Goal: Task Accomplishment & Management: Manage account settings

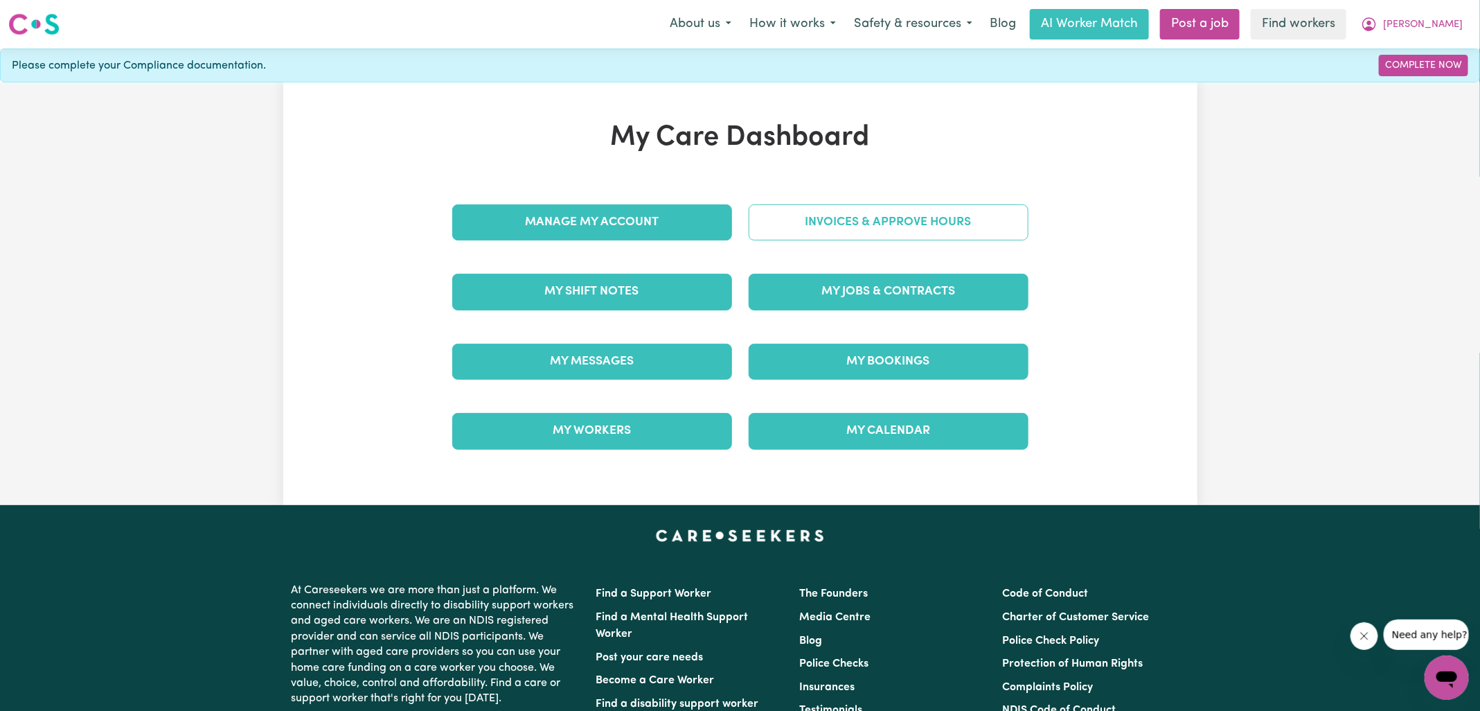
click at [761, 230] on link "Invoices & Approve Hours" at bounding box center [889, 222] width 280 height 36
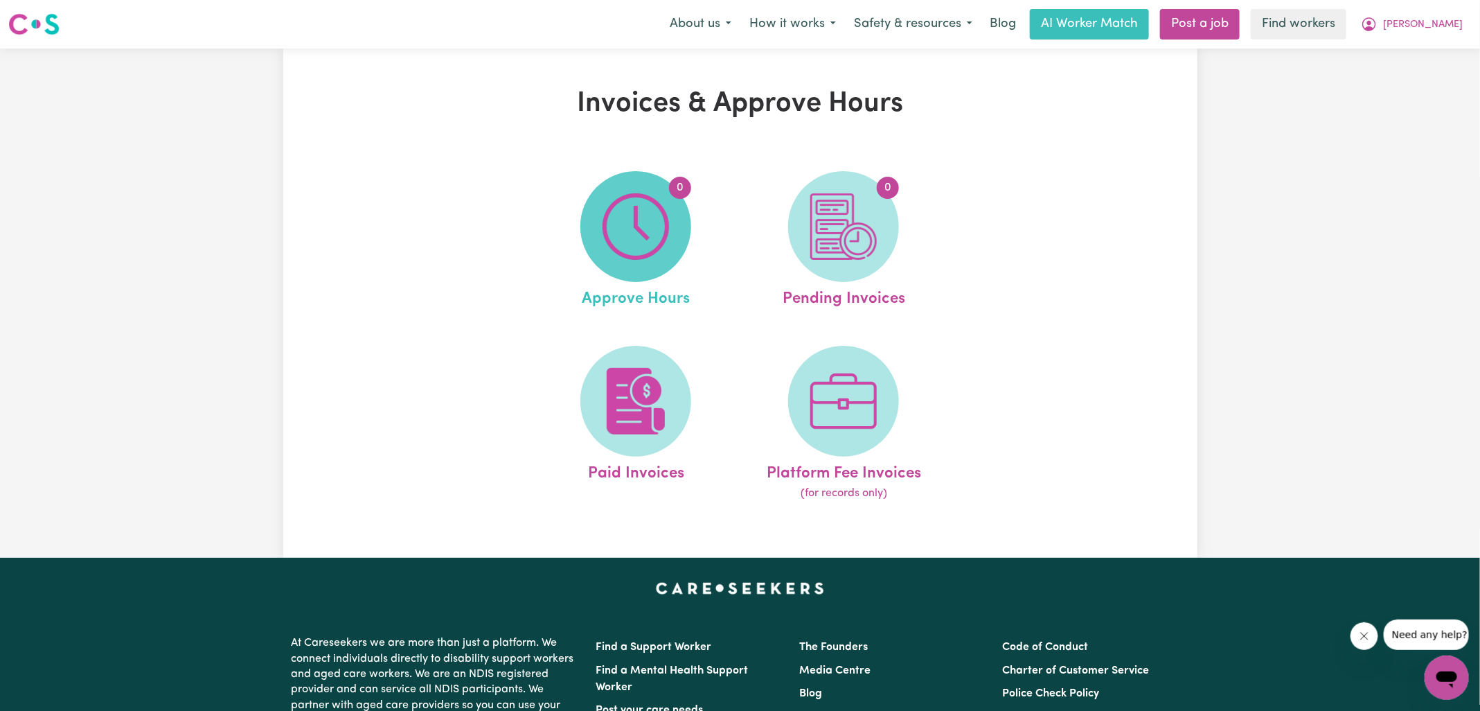
click at [631, 233] on img at bounding box center [635, 226] width 66 height 66
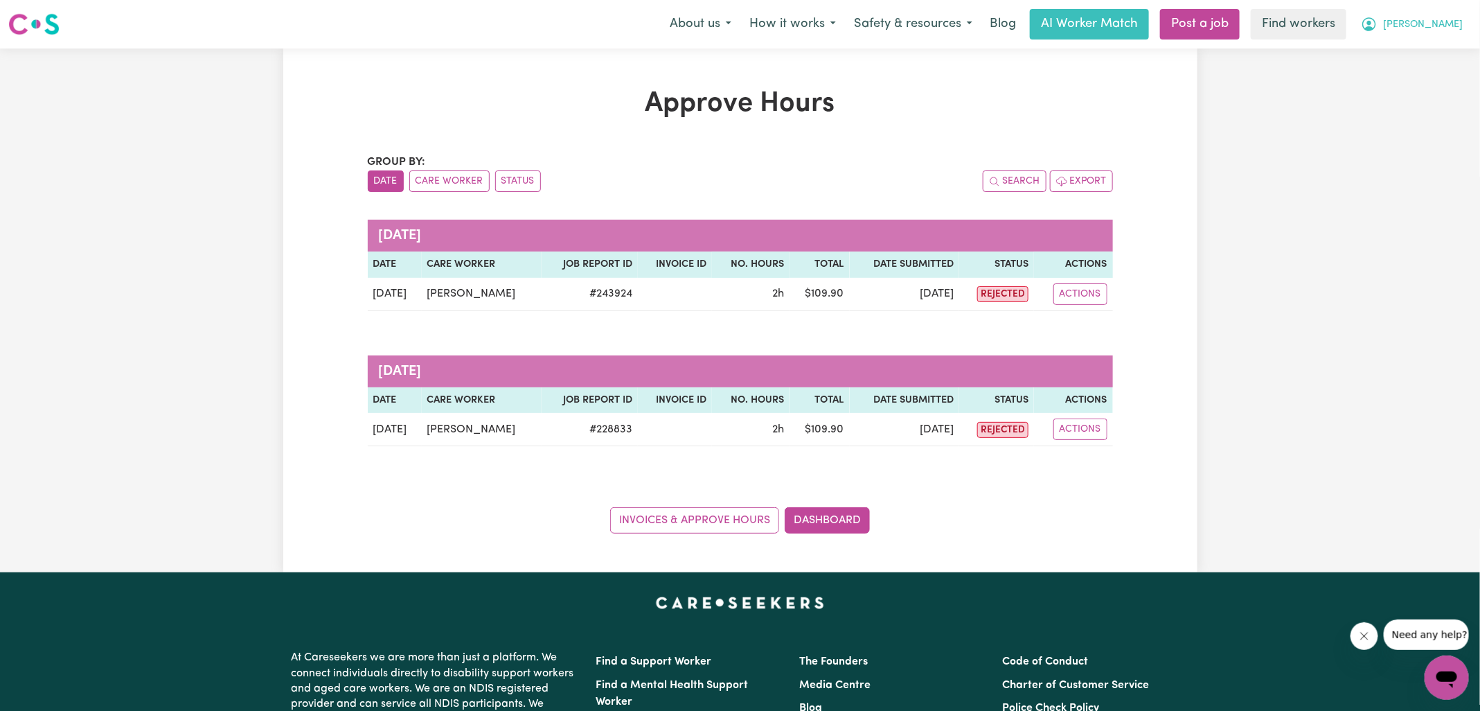
click at [1371, 24] on icon "My Account" at bounding box center [1369, 23] width 4 height 5
click at [1385, 72] on link "Logout" at bounding box center [1415, 79] width 109 height 26
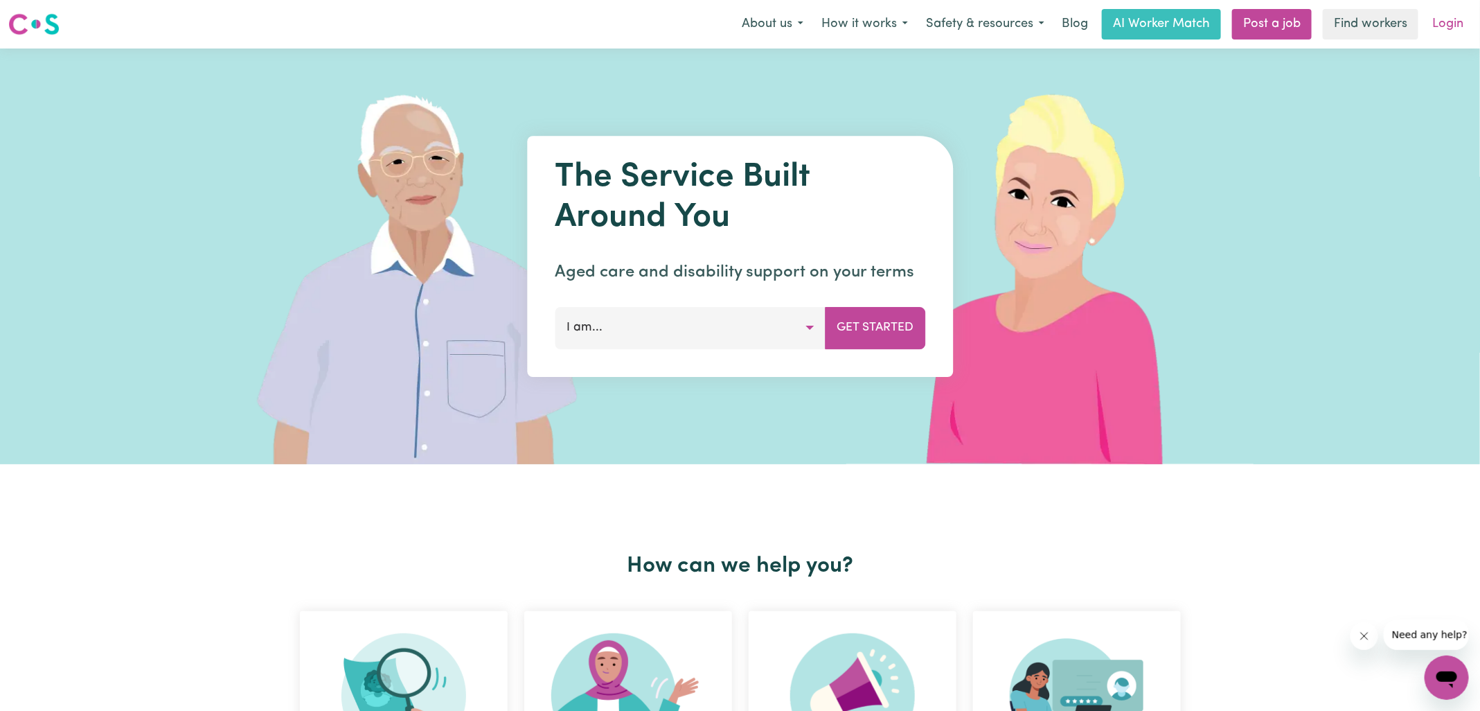
click at [1467, 21] on link "Login" at bounding box center [1448, 24] width 48 height 30
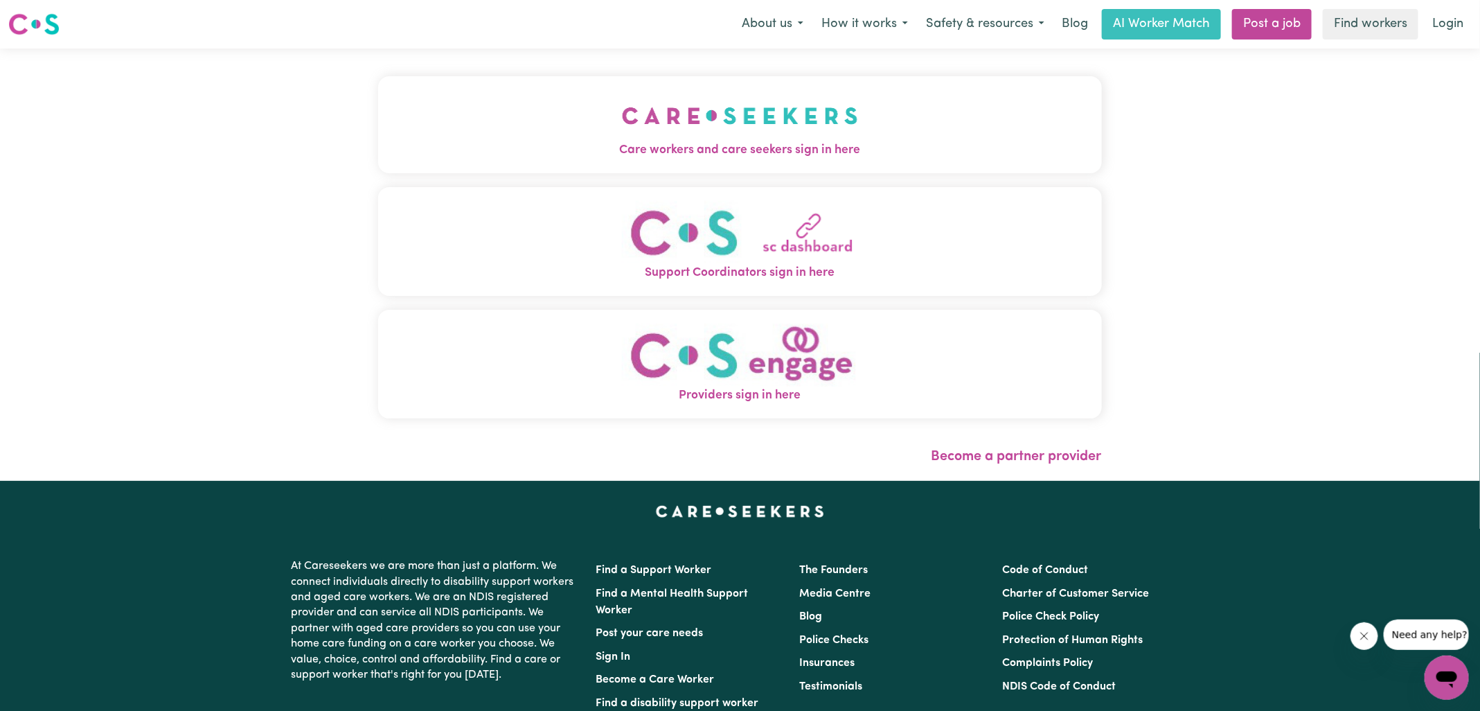
click at [813, 131] on img "Care workers and care seekers sign in here" at bounding box center [740, 115] width 236 height 51
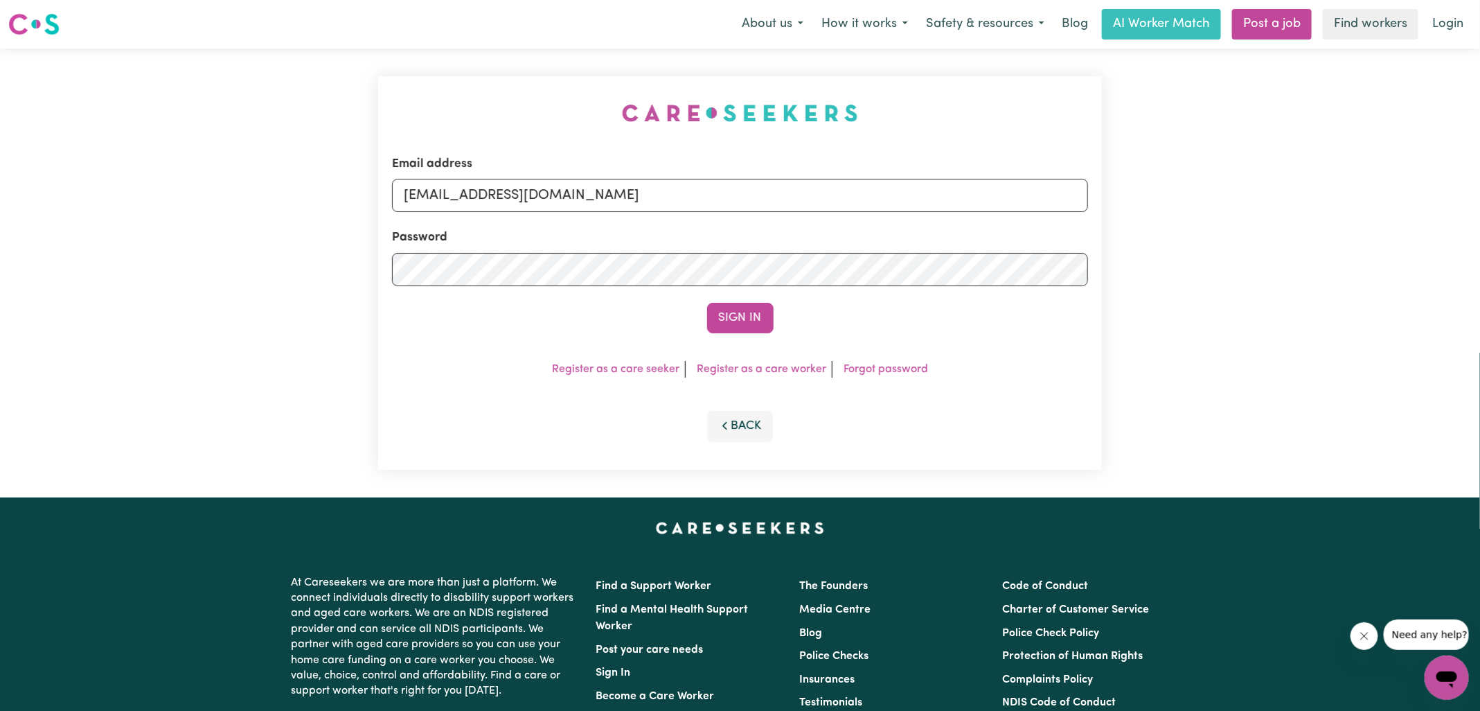
click at [349, 109] on div "Email address [EMAIL_ADDRESS][DOMAIN_NAME] Password Sign In Register as a care …" at bounding box center [740, 272] width 1480 height 449
drag, startPoint x: 476, startPoint y: 196, endPoint x: 1186, endPoint y: 231, distance: 710.0
click at [1186, 231] on div "Email address [EMAIL_ADDRESS][DOMAIN_NAME] Password Sign In Register as a care …" at bounding box center [740, 272] width 1480 height 449
type input "[EMAIL_ADDRESS][DOMAIN_NAME]"
click at [707, 303] on button "Sign In" at bounding box center [740, 318] width 66 height 30
